Goal: Information Seeking & Learning: Check status

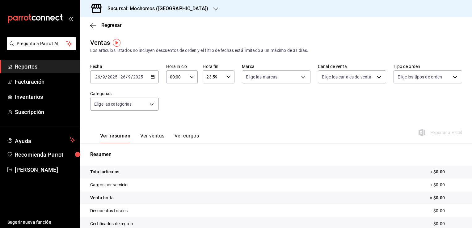
click at [172, 12] on h3 "Sucursal: Mochomos ([GEOGRAPHIC_DATA])" at bounding box center [156, 8] width 106 height 7
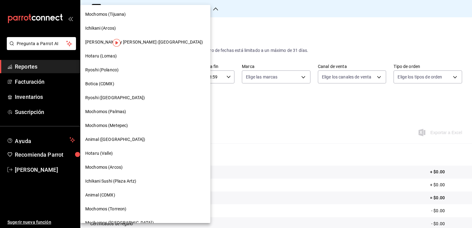
click at [98, 14] on span "Mochomos (Tijuana)" at bounding box center [105, 14] width 40 height 6
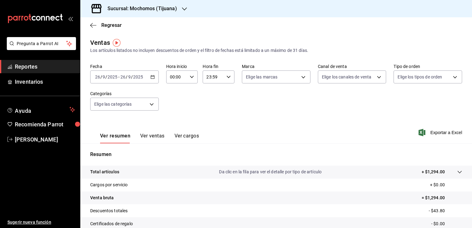
click at [151, 78] on icon "button" at bounding box center [153, 77] width 4 height 4
click at [180, 9] on div "Sucursal: Mochomos (Tijuana)" at bounding box center [137, 8] width 104 height 17
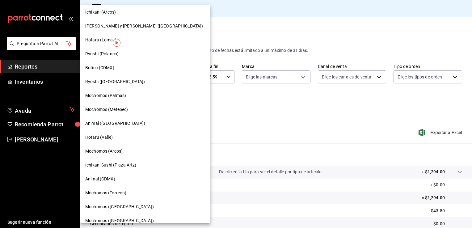
scroll to position [31, 0]
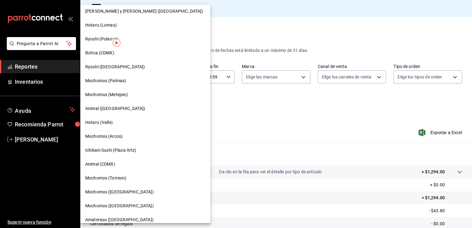
click at [194, 49] on div at bounding box center [236, 114] width 472 height 228
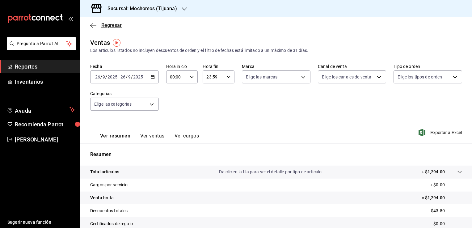
click at [91, 26] on icon "button" at bounding box center [93, 26] width 6 height 6
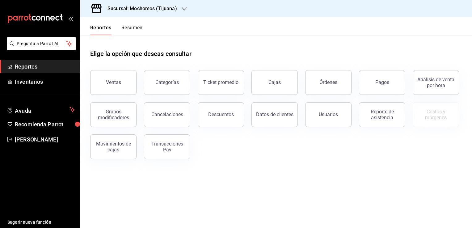
click at [156, 37] on div "Elige la opción que deseas consultar" at bounding box center [276, 49] width 372 height 28
click at [184, 8] on icon "button" at bounding box center [184, 8] width 5 height 5
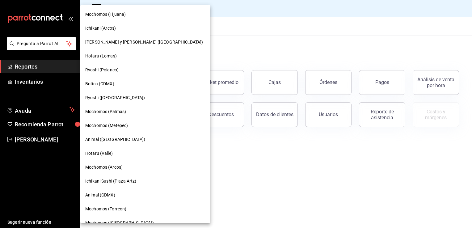
click at [113, 127] on span "Mochomos (Metepec)" at bounding box center [106, 125] width 43 height 6
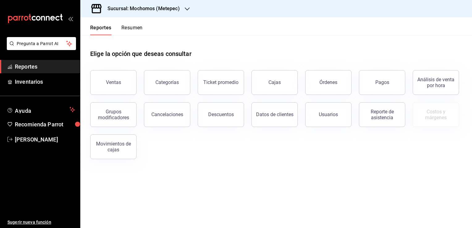
click at [128, 67] on div "Ventas" at bounding box center [110, 79] width 54 height 32
click at [122, 71] on button "Ventas" at bounding box center [113, 82] width 46 height 25
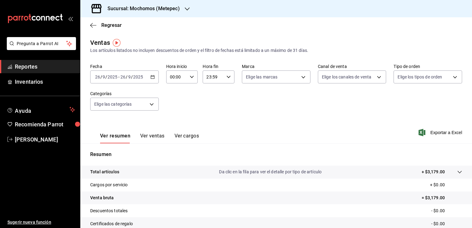
click at [153, 76] on \(Stroke\) "button" at bounding box center [153, 76] width 4 height 3
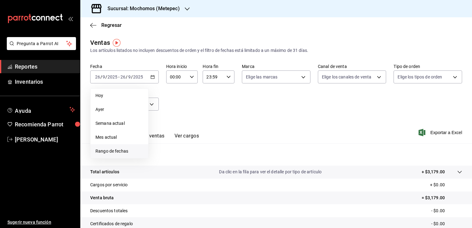
click at [116, 152] on span "Rango de fechas" at bounding box center [119, 151] width 48 height 6
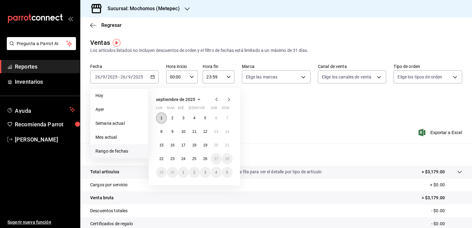
click at [163, 117] on button "1" at bounding box center [161, 117] width 11 height 11
click at [210, 163] on div "1 2 3 4 5 6 7 8 9 10 11 12 13 14 15 16 17 18 19 20 21 22 23 24 25 26 27 28 29 3…" at bounding box center [194, 145] width 77 height 66
click at [208, 159] on button "26" at bounding box center [205, 158] width 11 height 11
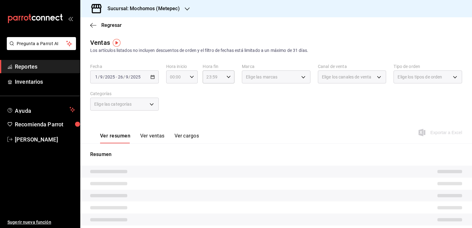
click at [192, 78] on icon "button" at bounding box center [192, 77] width 4 height 4
click at [172, 106] on span "05" at bounding box center [173, 105] width 6 height 5
type input "05:00"
click at [185, 92] on button "00" at bounding box center [188, 93] width 13 height 12
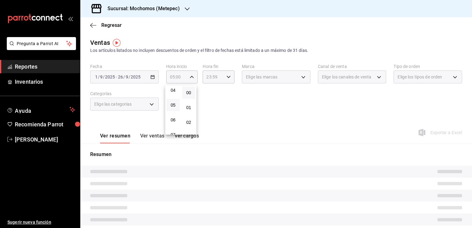
click at [209, 105] on div at bounding box center [236, 114] width 472 height 228
click at [224, 79] on div "23:59 Hora fin" at bounding box center [219, 76] width 32 height 13
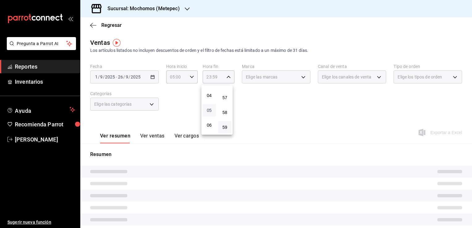
scroll to position [62, 0]
click at [210, 91] on span "04" at bounding box center [209, 90] width 6 height 5
type input "04:59"
click at [221, 131] on button "59" at bounding box center [224, 127] width 13 height 12
click at [236, 130] on div at bounding box center [236, 114] width 472 height 228
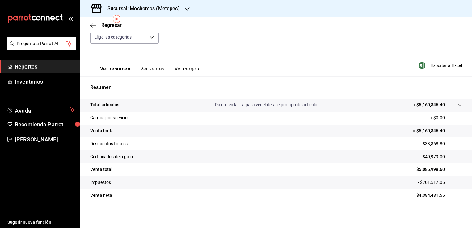
scroll to position [68, 0]
drag, startPoint x: 415, startPoint y: 170, endPoint x: 441, endPoint y: 170, distance: 26.0
click at [441, 170] on p "= $5,085,998.60" at bounding box center [437, 168] width 49 height 6
copy p "5,085,998.60"
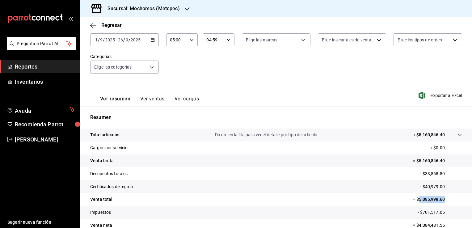
scroll to position [0, 0]
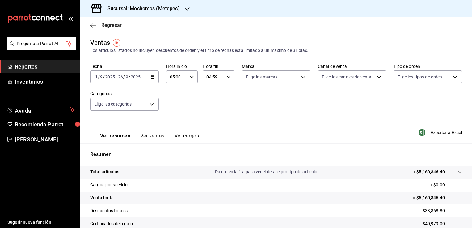
click at [94, 24] on icon "button" at bounding box center [93, 26] width 6 height 6
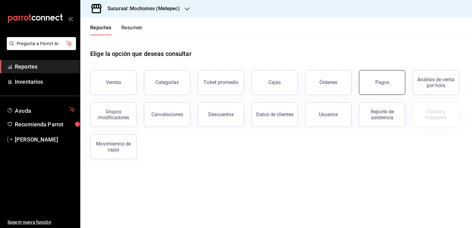
click at [388, 91] on button "Pagos" at bounding box center [382, 82] width 46 height 25
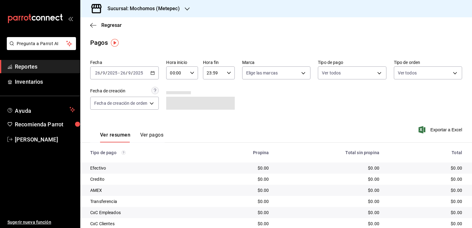
click at [150, 74] on div "[DATE] [DATE] - [DATE] [DATE]" at bounding box center [124, 72] width 69 height 13
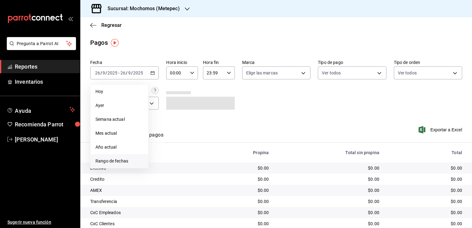
click at [123, 164] on span "Rango de fechas" at bounding box center [119, 161] width 48 height 6
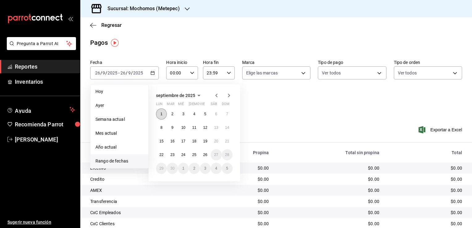
click at [161, 116] on abbr "1" at bounding box center [161, 114] width 2 height 4
click at [205, 156] on abbr "26" at bounding box center [205, 155] width 4 height 4
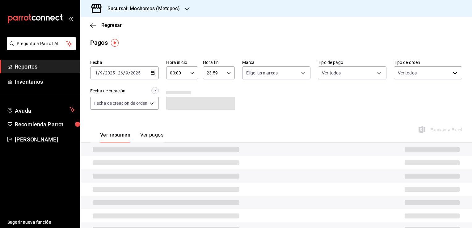
click at [196, 77] on div "00:00 Hora inicio" at bounding box center [182, 72] width 32 height 13
click at [175, 99] on button "05" at bounding box center [174, 101] width 13 height 12
type input "05:00"
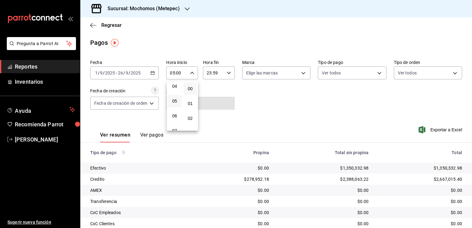
click at [214, 86] on div at bounding box center [236, 114] width 472 height 228
click at [227, 75] on icon "button" at bounding box center [229, 73] width 4 height 4
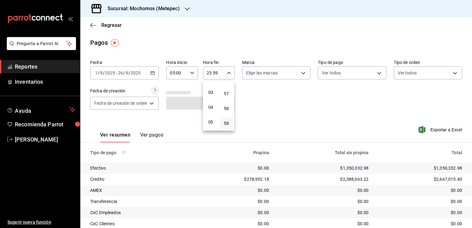
scroll to position [34, 0]
click at [211, 100] on span "03" at bounding box center [211, 98] width 6 height 5
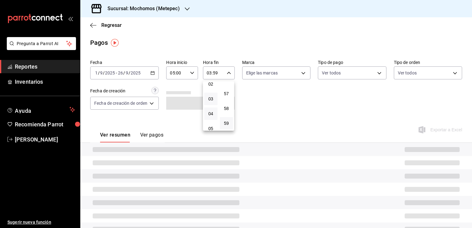
click at [212, 110] on button "04" at bounding box center [210, 114] width 13 height 12
type input "04:59"
click at [295, 108] on div at bounding box center [236, 114] width 472 height 228
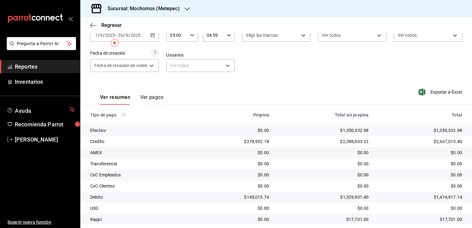
scroll to position [56, 0]
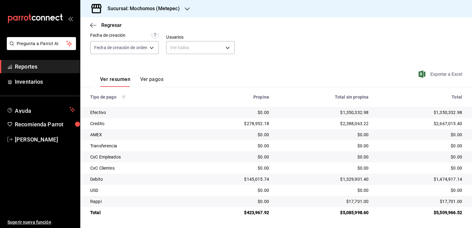
click at [425, 76] on span "Exportar a Excel" at bounding box center [441, 73] width 42 height 7
click at [317, 151] on td "$0.00" at bounding box center [324, 145] width 100 height 11
click at [90, 25] on div "Regresar" at bounding box center [276, 25] width 392 height 16
click at [93, 25] on icon "button" at bounding box center [93, 26] width 6 height 6
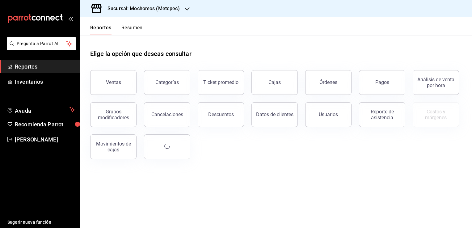
click at [185, 11] on icon "button" at bounding box center [187, 8] width 5 height 5
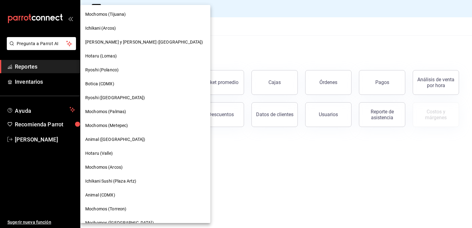
click at [126, 15] on div "Mochomos (Tijuana)" at bounding box center [145, 14] width 120 height 6
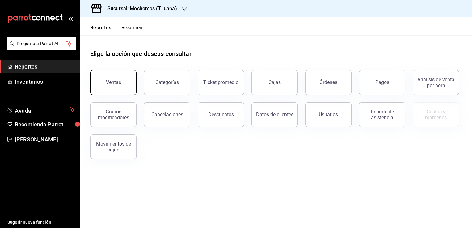
click at [129, 79] on button "Ventas" at bounding box center [113, 82] width 46 height 25
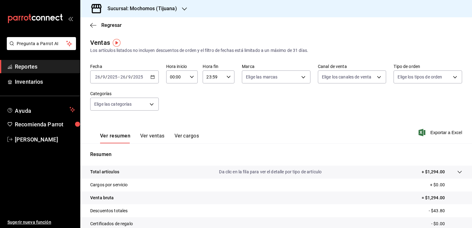
click at [152, 76] on icon "button" at bounding box center [153, 77] width 4 height 4
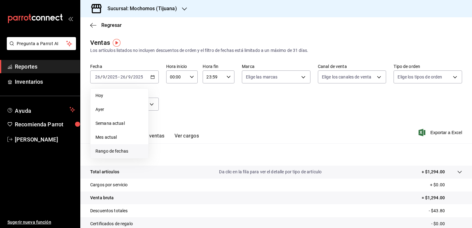
click at [115, 151] on span "Rango de fechas" at bounding box center [119, 151] width 48 height 6
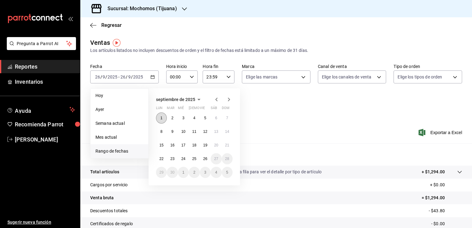
click at [164, 116] on button "1" at bounding box center [161, 117] width 11 height 11
drag, startPoint x: 204, startPoint y: 158, endPoint x: 282, endPoint y: 146, distance: 79.3
click at [204, 159] on abbr "26" at bounding box center [205, 159] width 4 height 4
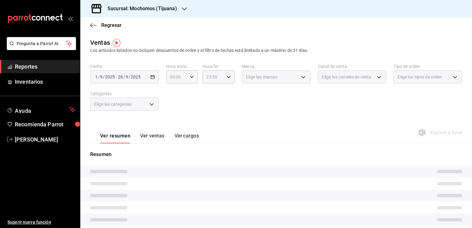
click at [281, 145] on div "Resumen" at bounding box center [276, 212] width 392 height 138
click at [190, 77] on icon "button" at bounding box center [192, 77] width 4 height 4
click at [174, 108] on span "05" at bounding box center [173, 105] width 6 height 5
type input "05:00"
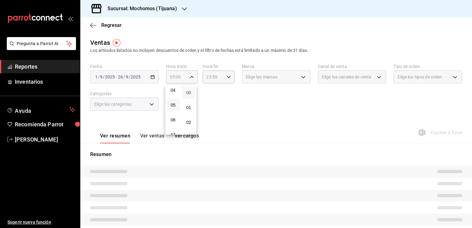
click at [188, 91] on span "00" at bounding box center [189, 92] width 6 height 5
click at [211, 96] on div at bounding box center [236, 114] width 472 height 228
click at [212, 116] on div "Fecha [DATE] [DATE] - [DATE] [DATE] Hora inicio 05:00 Hora inicio Hora fin 23:5…" at bounding box center [276, 91] width 372 height 54
click at [91, 26] on icon "button" at bounding box center [93, 26] width 6 height 6
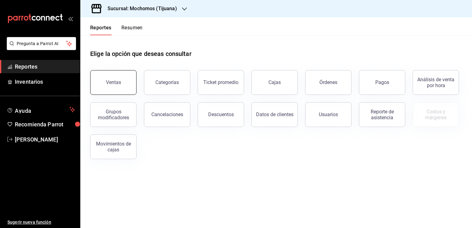
click at [103, 91] on button "Ventas" at bounding box center [113, 82] width 46 height 25
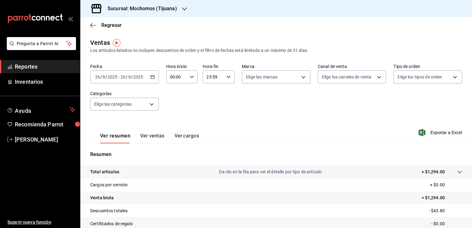
click at [151, 78] on icon "button" at bounding box center [153, 77] width 4 height 4
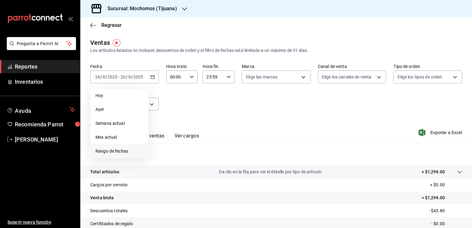
click at [119, 152] on span "Rango de fechas" at bounding box center [119, 151] width 48 height 6
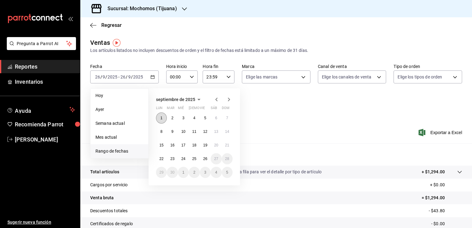
click at [164, 118] on button "1" at bounding box center [161, 117] width 11 height 11
click at [207, 158] on abbr "26" at bounding box center [205, 159] width 4 height 4
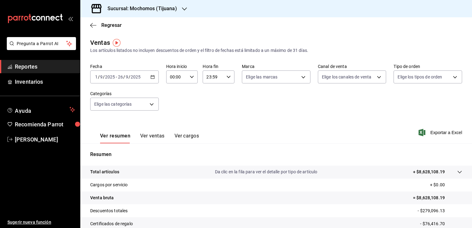
click at [187, 78] on div "00:00 Hora inicio" at bounding box center [182, 76] width 32 height 13
click at [172, 107] on span "05" at bounding box center [173, 105] width 6 height 5
type input "05:00"
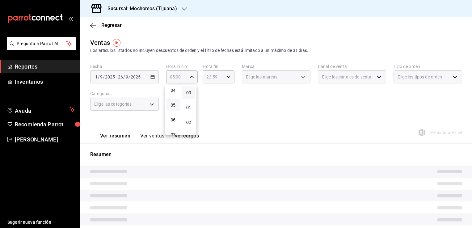
click at [248, 97] on div at bounding box center [236, 114] width 472 height 228
click at [227, 78] on icon "button" at bounding box center [229, 77] width 4 height 4
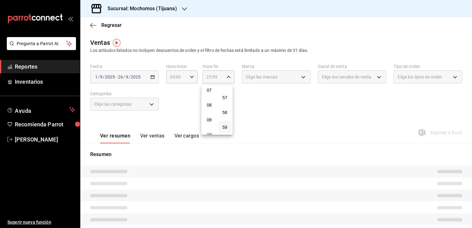
scroll to position [65, 0]
click at [212, 88] on span "04" at bounding box center [209, 86] width 6 height 5
type input "04:59"
click at [269, 112] on div at bounding box center [236, 114] width 472 height 228
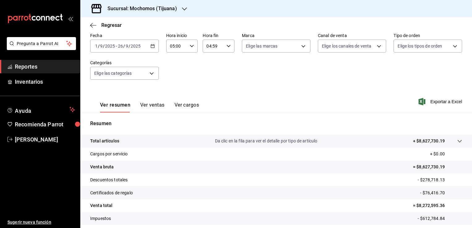
scroll to position [62, 0]
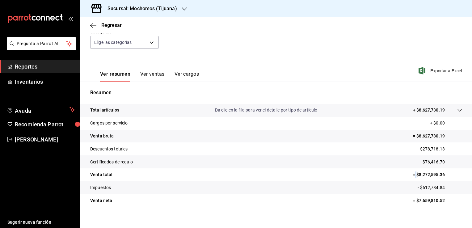
click at [413, 175] on p "= $8,272,595.36" at bounding box center [437, 175] width 49 height 6
click at [416, 174] on p "= $8,272,595.36" at bounding box center [437, 175] width 49 height 6
drag, startPoint x: 415, startPoint y: 175, endPoint x: 440, endPoint y: 176, distance: 24.8
click at [440, 176] on p "= $8,272,595.36" at bounding box center [437, 175] width 49 height 6
copy p "8,272,595.36"
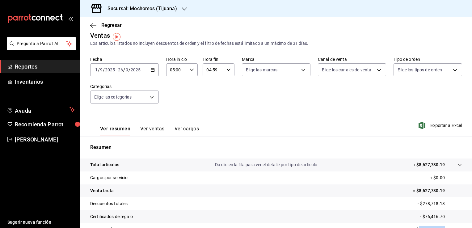
scroll to position [0, 0]
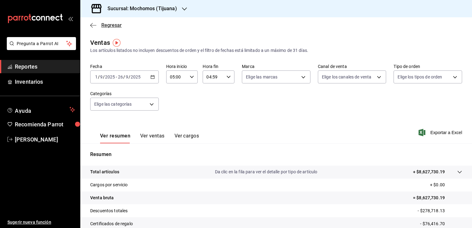
click at [94, 23] on icon "button" at bounding box center [93, 26] width 6 height 6
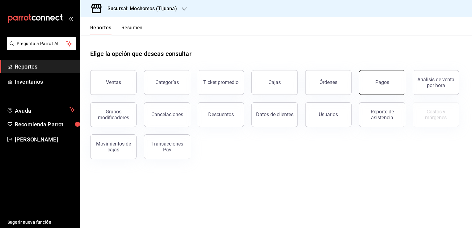
click at [374, 86] on button "Pagos" at bounding box center [382, 82] width 46 height 25
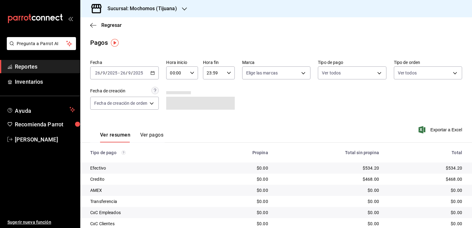
click at [153, 74] on icon "button" at bounding box center [153, 73] width 4 height 4
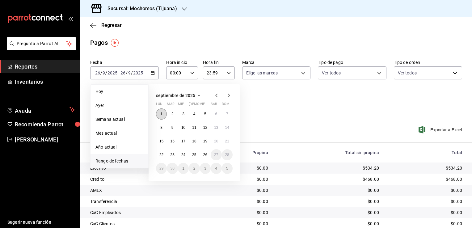
click at [164, 112] on button "1" at bounding box center [161, 113] width 11 height 11
click at [205, 153] on abbr "26" at bounding box center [205, 155] width 4 height 4
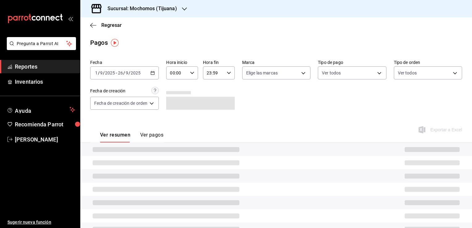
click at [277, 111] on div "Fecha [DATE] [DATE] - [DATE] [DATE] Hora inicio 00:00 Hora inicio Hora fin 23:5…" at bounding box center [276, 87] width 372 height 60
click at [194, 72] on div "00:00 Hora inicio" at bounding box center [182, 72] width 32 height 13
click at [178, 102] on button "05" at bounding box center [174, 101] width 13 height 12
type input "05:00"
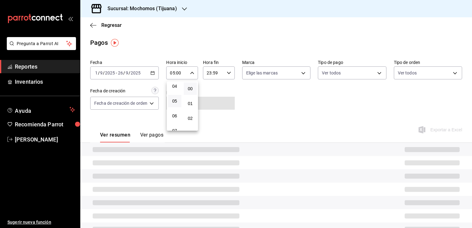
click at [235, 90] on div at bounding box center [236, 114] width 472 height 228
click at [225, 72] on div "23:59 Hora fin" at bounding box center [219, 72] width 32 height 13
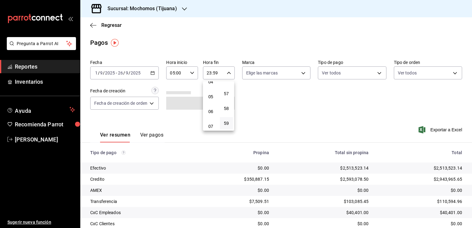
scroll to position [65, 0]
click at [213, 84] on span "04" at bounding box center [211, 82] width 6 height 5
type input "04:59"
click at [278, 104] on div at bounding box center [236, 114] width 472 height 228
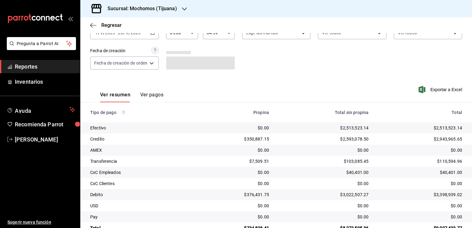
scroll to position [56, 0]
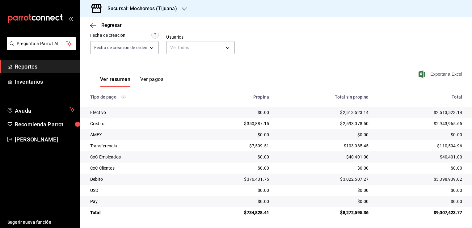
click at [431, 75] on span "Exportar a Excel" at bounding box center [441, 73] width 42 height 7
click at [441, 27] on div "Regresar" at bounding box center [276, 25] width 392 height 16
click at [430, 75] on span "Exportar a Excel" at bounding box center [441, 73] width 42 height 7
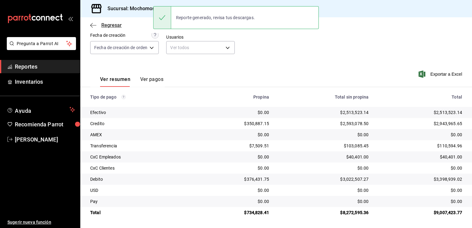
drag, startPoint x: 124, startPoint y: 23, endPoint x: 121, endPoint y: 24, distance: 3.7
click at [124, 23] on div "Regresar" at bounding box center [276, 25] width 392 height 16
click at [105, 25] on span "Regresar" at bounding box center [111, 25] width 20 height 6
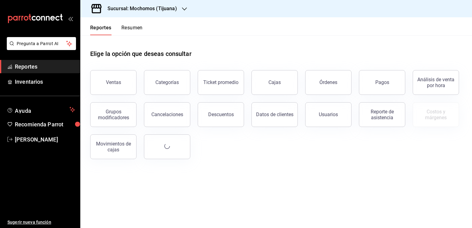
click at [173, 8] on h3 "Sucursal: Mochomos (Tijuana)" at bounding box center [140, 8] width 74 height 7
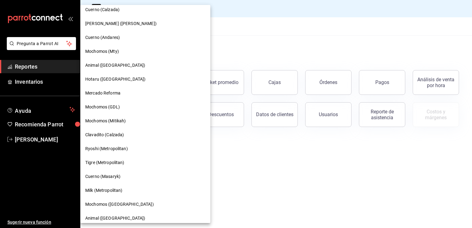
scroll to position [343, 0]
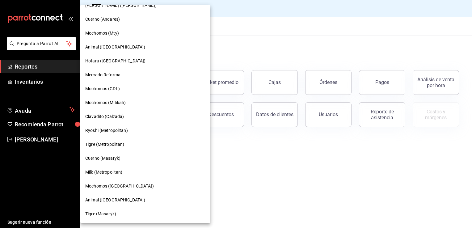
click at [106, 202] on span "Animal ([GEOGRAPHIC_DATA])" at bounding box center [115, 200] width 60 height 6
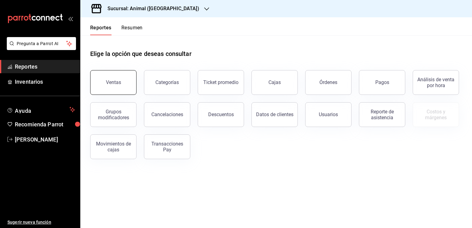
click at [119, 88] on button "Ventas" at bounding box center [113, 82] width 46 height 25
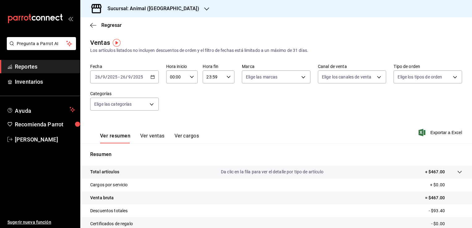
click at [153, 78] on icon "button" at bounding box center [153, 77] width 4 height 4
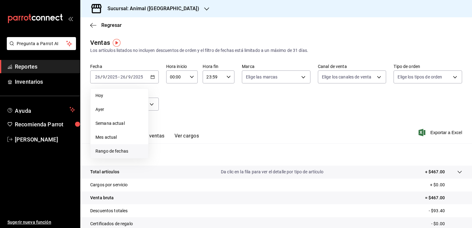
click at [133, 151] on span "Rango de fechas" at bounding box center [119, 151] width 48 height 6
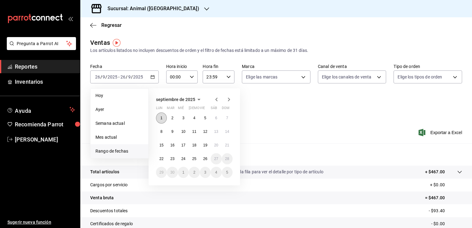
click at [164, 119] on button "1" at bounding box center [161, 117] width 11 height 11
click at [204, 159] on abbr "26" at bounding box center [205, 159] width 4 height 4
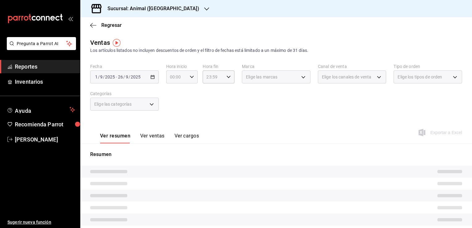
click at [193, 79] on div "00:00 Hora inicio" at bounding box center [182, 76] width 32 height 13
click at [172, 108] on span "05" at bounding box center [173, 105] width 6 height 5
type input "05:00"
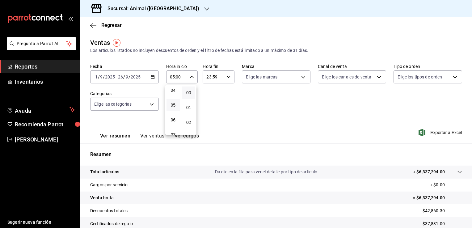
click at [227, 77] on div at bounding box center [236, 114] width 472 height 228
click at [223, 78] on div "23:59 Hora fin" at bounding box center [219, 76] width 32 height 13
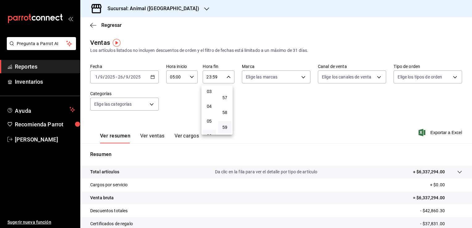
scroll to position [62, 0]
click at [206, 93] on span "04" at bounding box center [209, 90] width 6 height 5
type input "04:59"
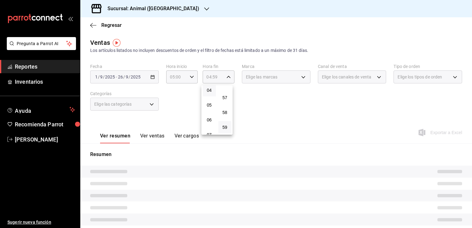
click at [314, 89] on div at bounding box center [236, 114] width 472 height 228
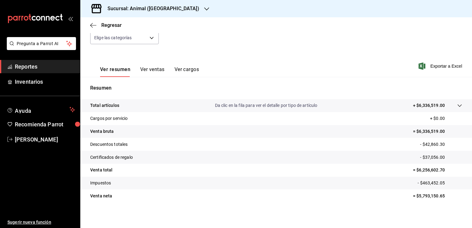
scroll to position [68, 0]
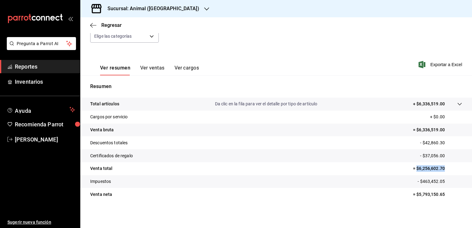
drag, startPoint x: 412, startPoint y: 170, endPoint x: 444, endPoint y: 171, distance: 31.5
click at [444, 171] on p "= $6,256,602.70" at bounding box center [437, 168] width 49 height 6
copy p "$6,256,602.70"
click at [90, 27] on div "Regresar" at bounding box center [276, 25] width 392 height 16
click at [92, 25] on icon "button" at bounding box center [93, 26] width 6 height 6
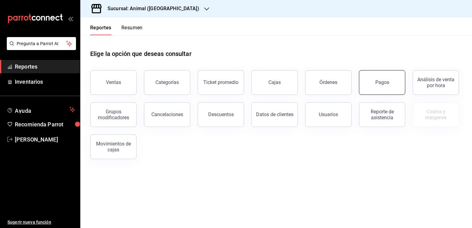
click at [385, 87] on button "Pagos" at bounding box center [382, 82] width 46 height 25
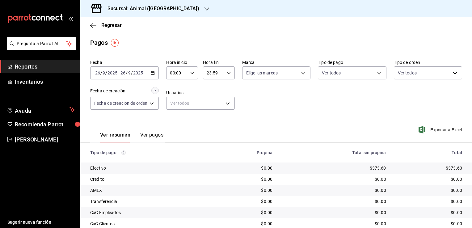
click at [151, 73] on icon "button" at bounding box center [153, 73] width 4 height 4
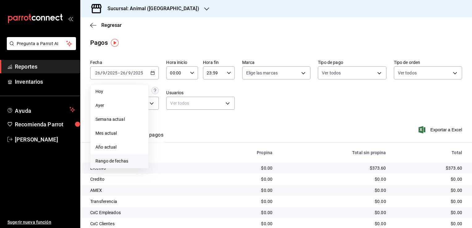
click at [120, 159] on span "Rango de fechas" at bounding box center [119, 161] width 48 height 6
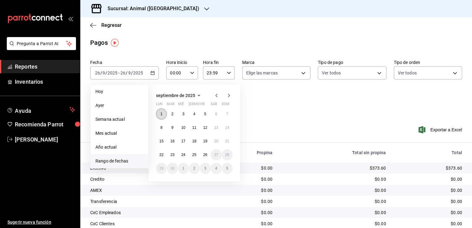
click at [162, 114] on abbr "1" at bounding box center [161, 114] width 2 height 4
click at [203, 154] on button "26" at bounding box center [205, 154] width 11 height 11
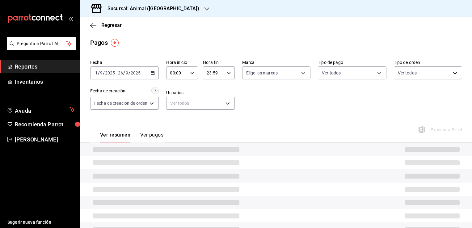
click at [197, 74] on div "00:00 Hora inicio" at bounding box center [182, 72] width 32 height 13
click at [176, 102] on span "05" at bounding box center [175, 101] width 6 height 5
type input "05:00"
click at [231, 90] on div at bounding box center [236, 114] width 472 height 228
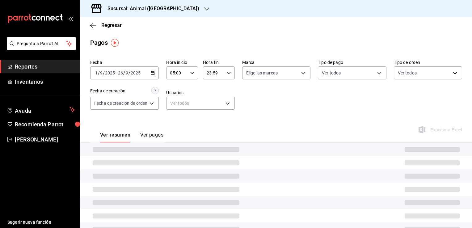
click at [230, 74] on div "23:59 Hora fin" at bounding box center [219, 72] width 32 height 13
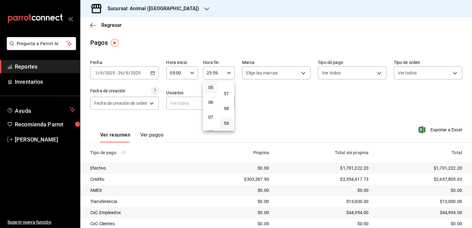
scroll to position [65, 0]
click at [208, 87] on button "04" at bounding box center [210, 83] width 13 height 12
type input "04:59"
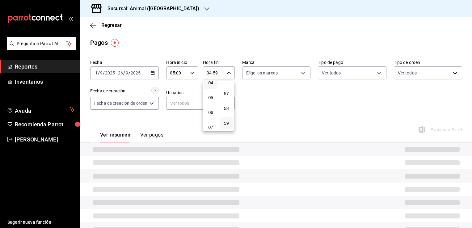
click at [253, 95] on div at bounding box center [236, 114] width 472 height 228
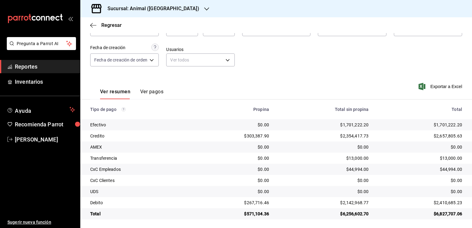
scroll to position [45, 0]
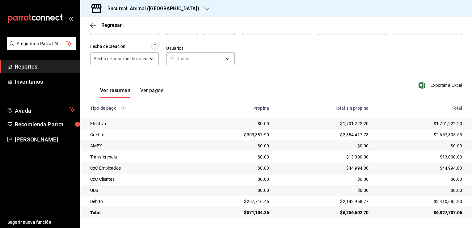
click at [434, 88] on span "Exportar a Excel" at bounding box center [441, 85] width 42 height 7
click at [91, 26] on icon "button" at bounding box center [93, 26] width 6 height 6
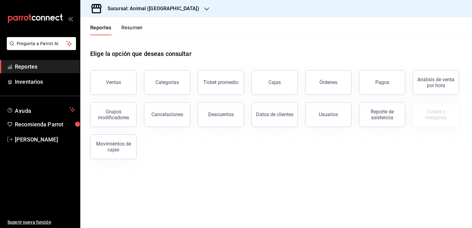
click at [169, 9] on div "Sucursal: Animal ([GEOGRAPHIC_DATA])" at bounding box center [148, 8] width 126 height 17
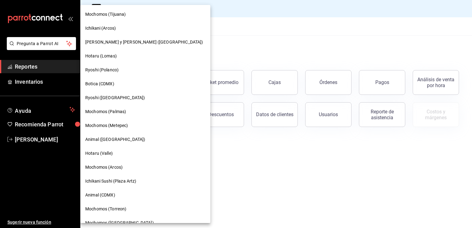
click at [213, 52] on div at bounding box center [236, 114] width 472 height 228
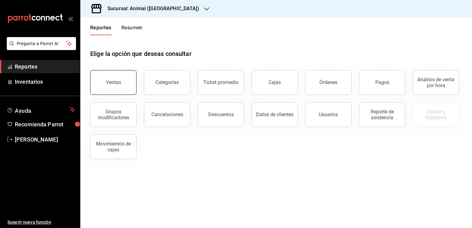
click at [122, 83] on button "Ventas" at bounding box center [113, 82] width 46 height 25
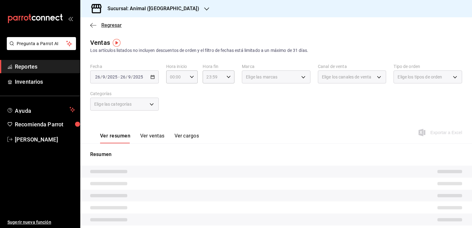
click at [95, 23] on icon "button" at bounding box center [93, 26] width 6 height 6
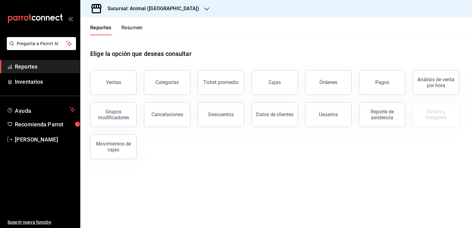
click at [166, 9] on h3 "Sucursal: Animal ([GEOGRAPHIC_DATA])" at bounding box center [151, 8] width 97 height 7
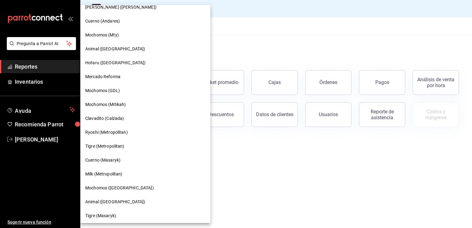
scroll to position [343, 0]
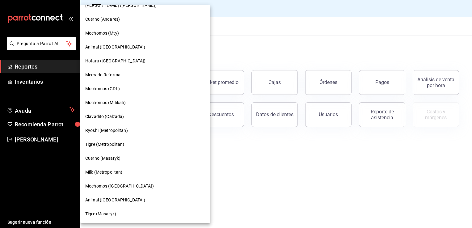
click at [113, 213] on span "Tigre (Masaryk)" at bounding box center [100, 214] width 31 height 6
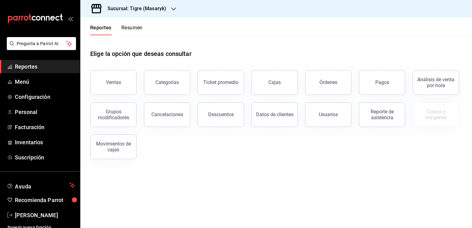
click at [141, 7] on h3 "Sucursal: Tigre (Masaryk)" at bounding box center [135, 8] width 64 height 7
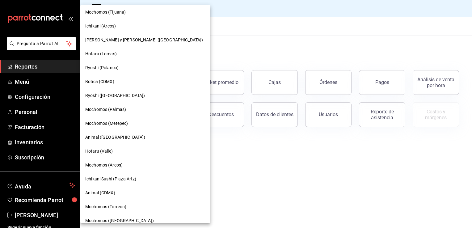
scroll to position [0, 0]
